Goal: Use online tool/utility: Utilize a website feature to perform a specific function

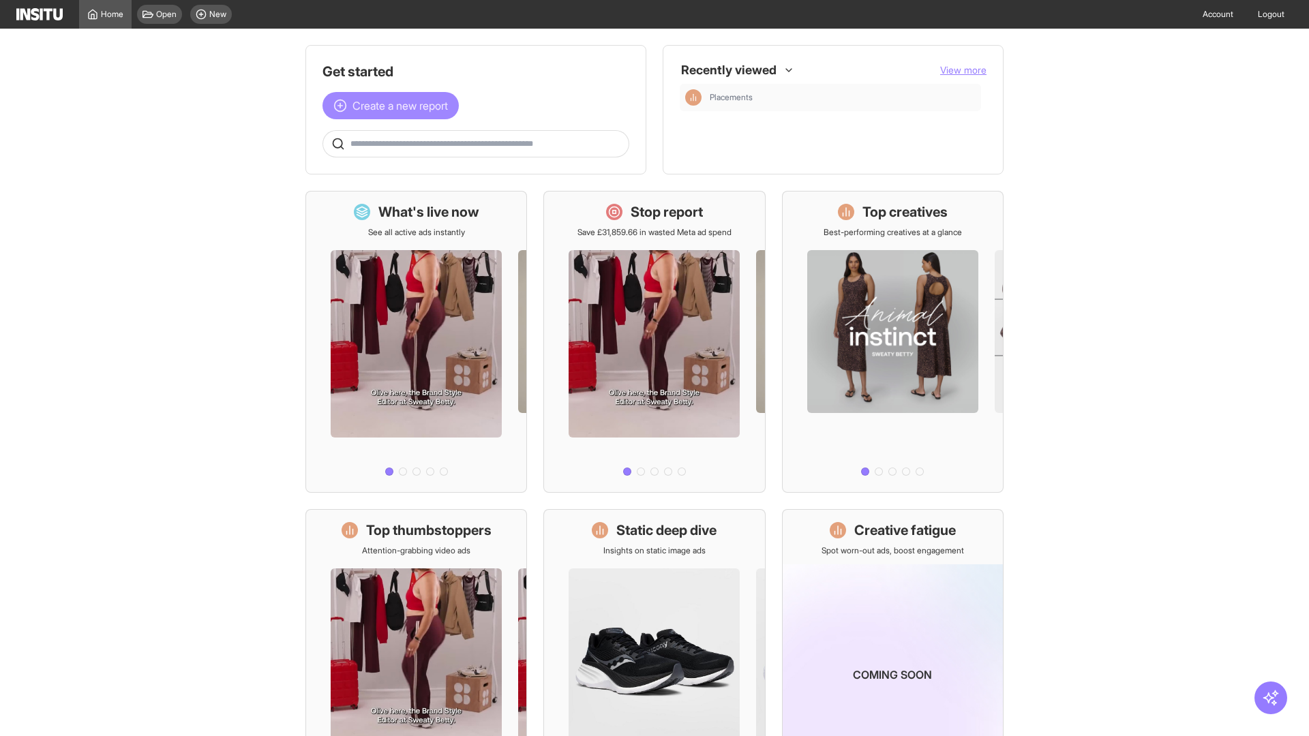
click at [394, 106] on span "Create a new report" at bounding box center [399, 105] width 95 height 16
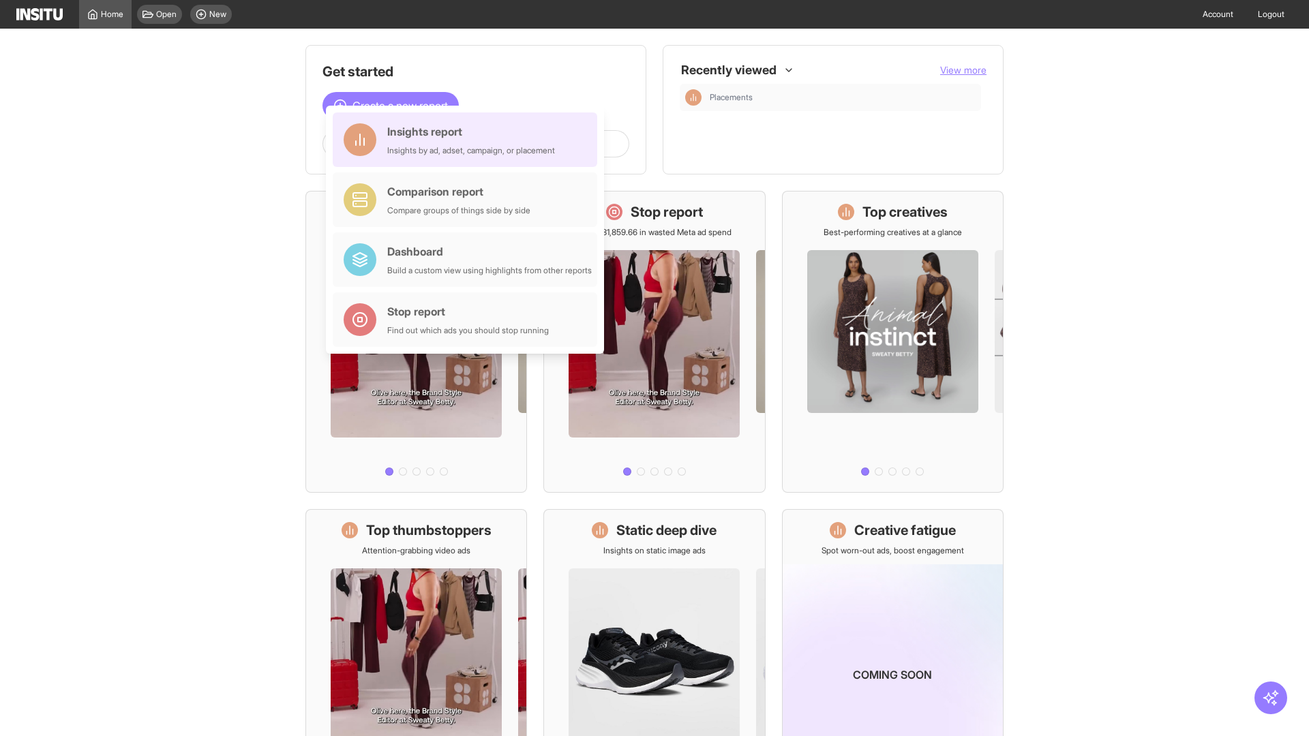
click at [468, 140] on div "Insights report Insights by ad, adset, campaign, or placement" at bounding box center [471, 139] width 168 height 33
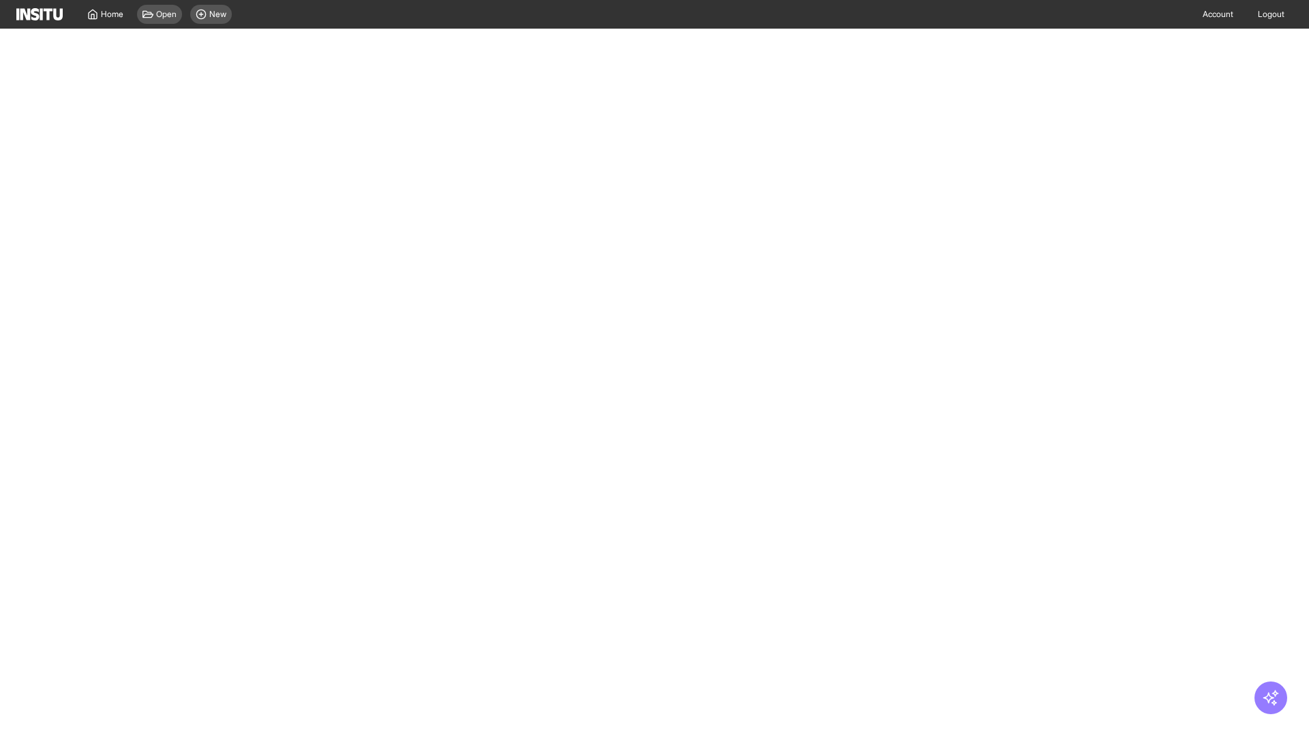
select select "**"
